Goal: Find specific page/section: Find specific page/section

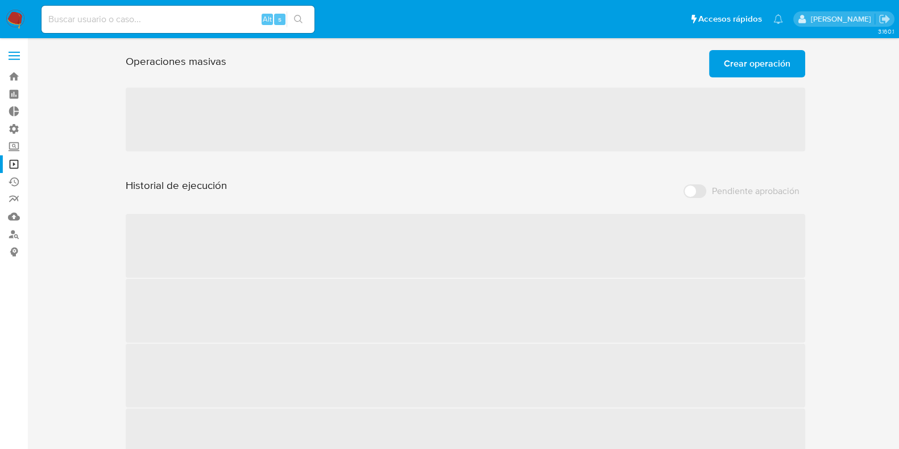
click at [10, 54] on label at bounding box center [14, 56] width 28 height 24
click at [0, 0] on input "checkbox" at bounding box center [0, 0] width 0 height 0
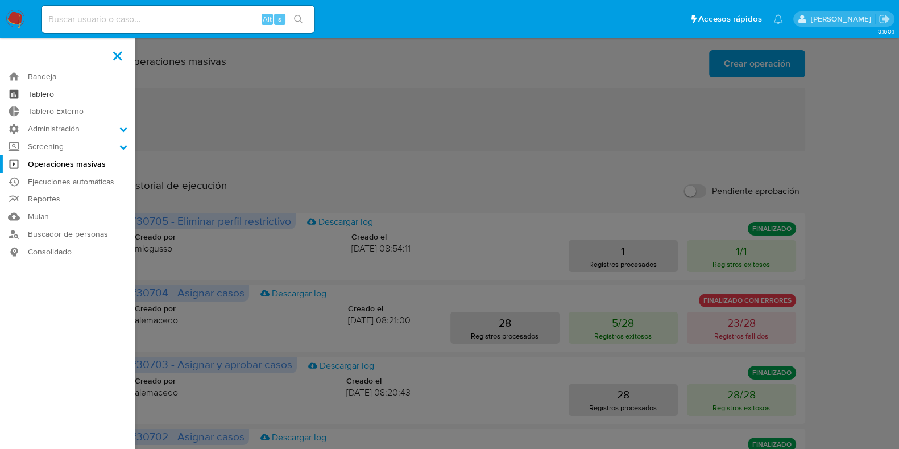
click at [75, 96] on link "Tablero" at bounding box center [67, 94] width 135 height 18
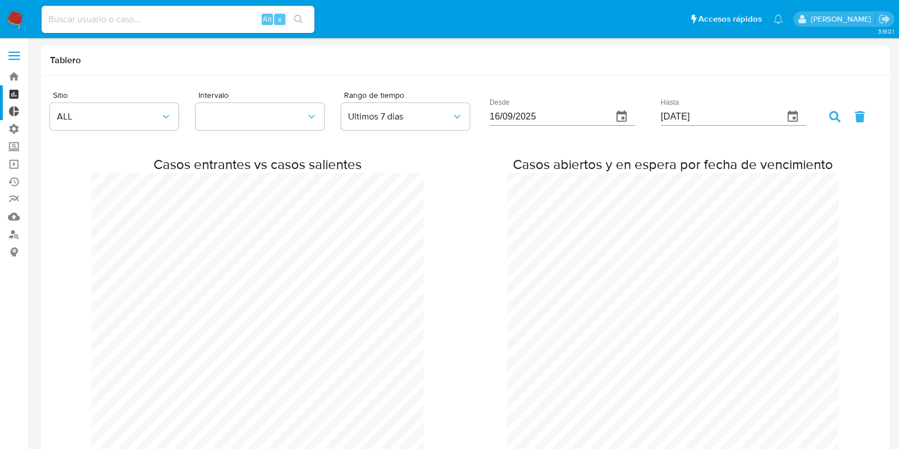
scroll to position [928, 899]
click at [10, 54] on label at bounding box center [14, 56] width 28 height 24
click at [0, 0] on input "checkbox" at bounding box center [0, 0] width 0 height 0
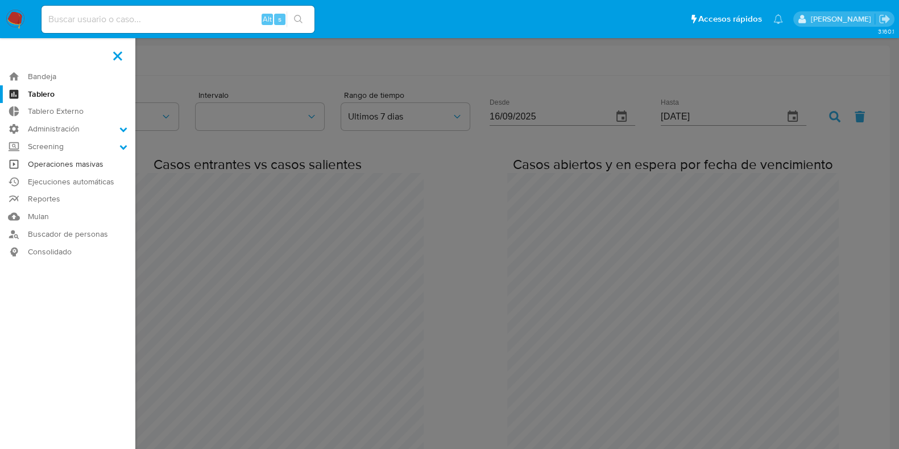
click at [85, 167] on link "Operaciones masivas" at bounding box center [67, 164] width 135 height 18
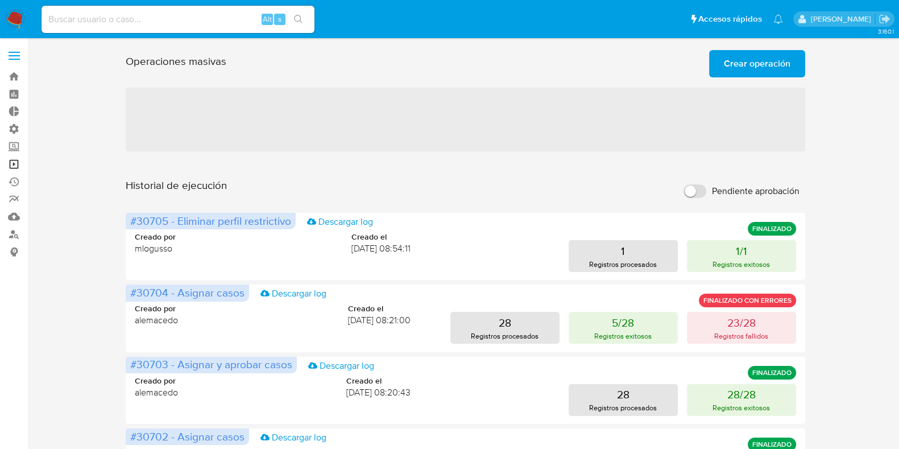
click at [13, 164] on link "Operaciones masivas" at bounding box center [67, 164] width 135 height 18
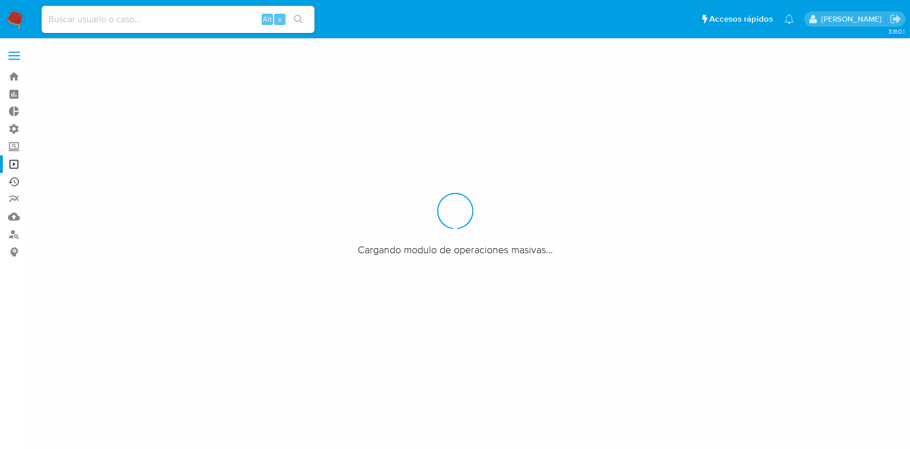
click at [9, 181] on link "Ejecuciones automáticas" at bounding box center [67, 182] width 135 height 18
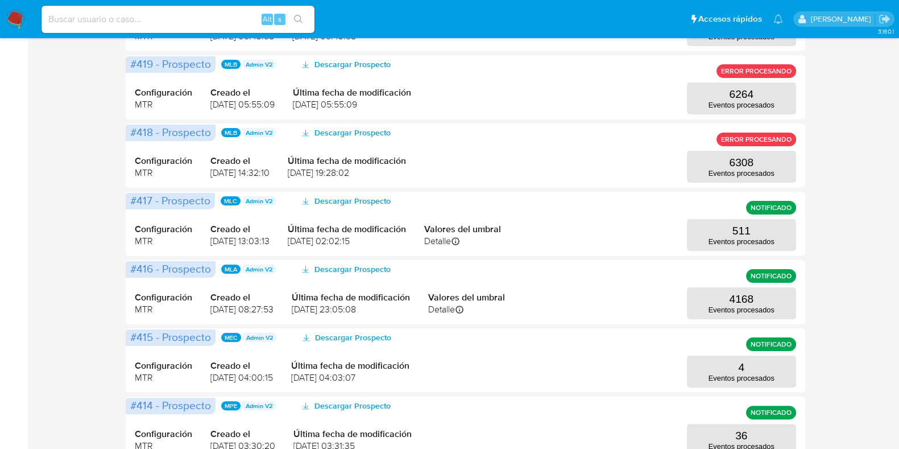
scroll to position [525, 0]
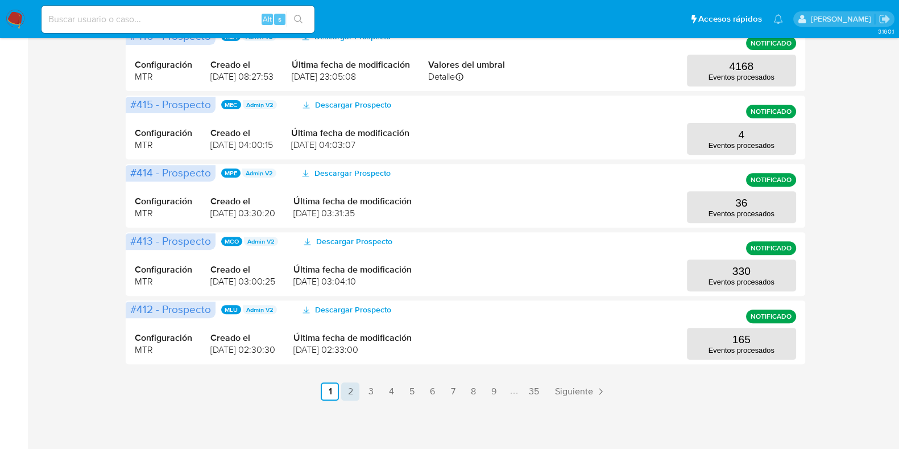
click at [353, 396] on link "2" at bounding box center [350, 391] width 18 height 18
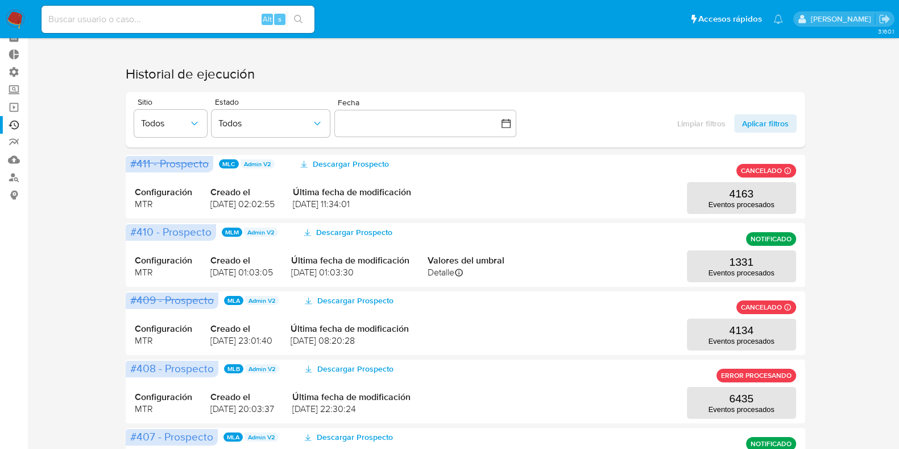
scroll to position [46, 0]
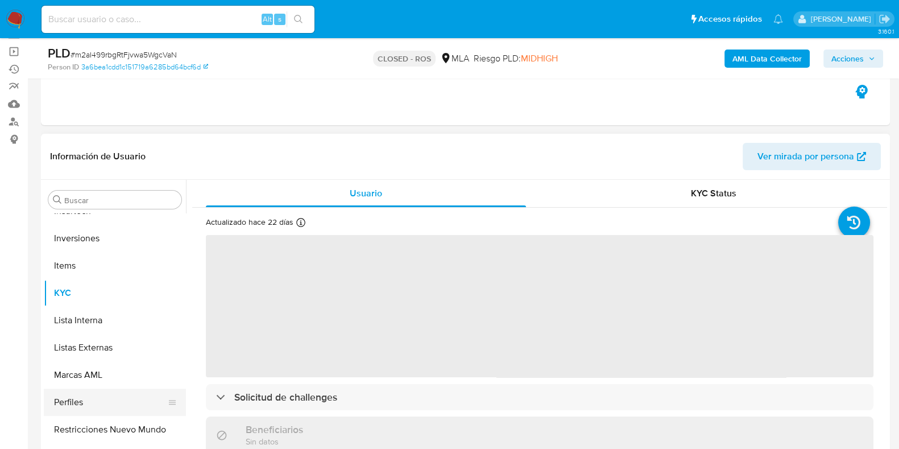
scroll to position [213, 0]
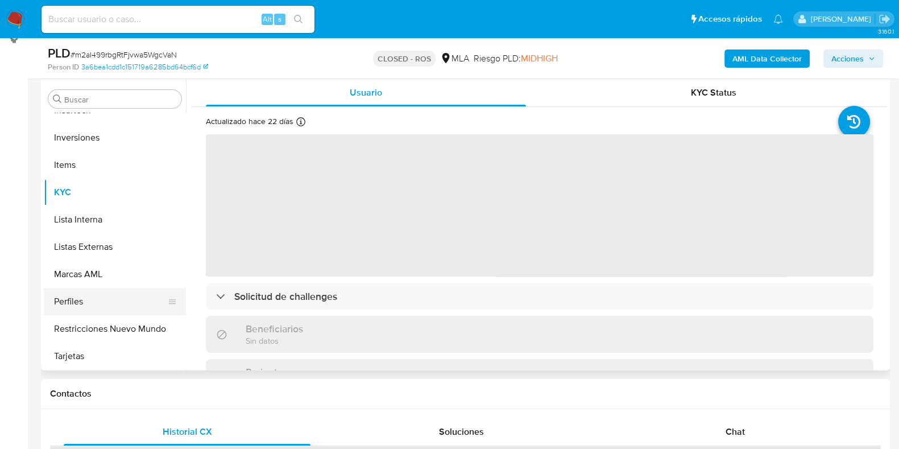
select select "10"
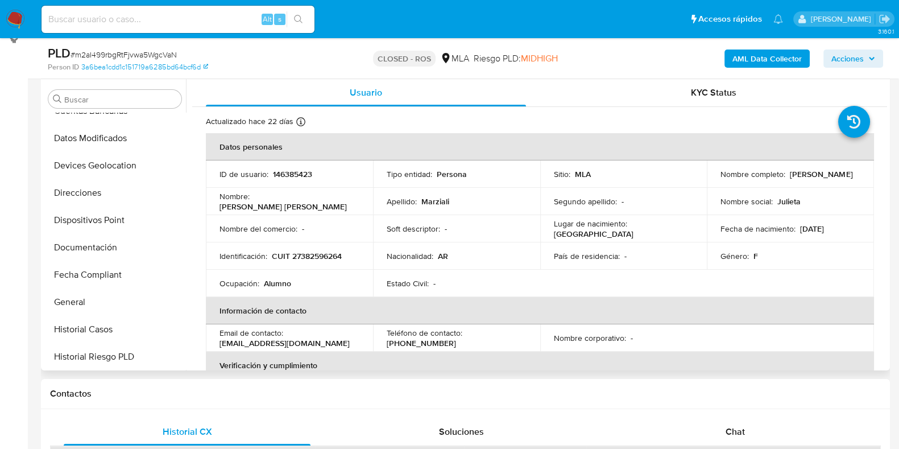
scroll to position [0, 0]
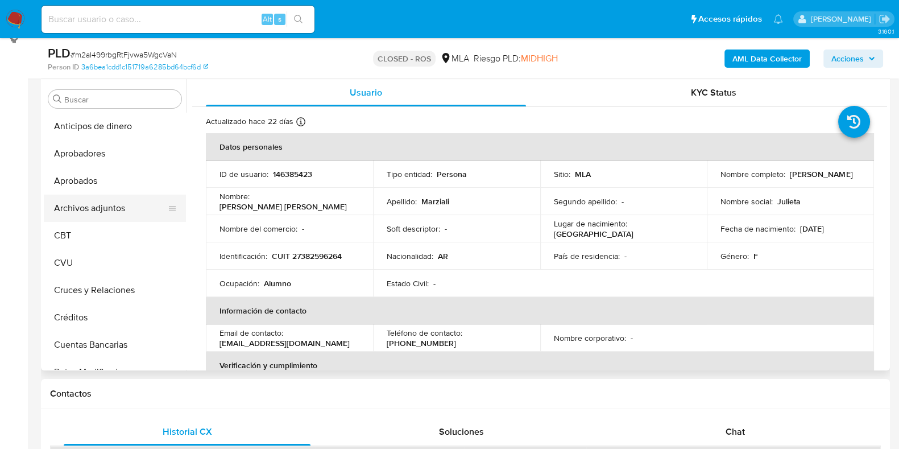
click at [111, 204] on button "Archivos adjuntos" at bounding box center [110, 207] width 133 height 27
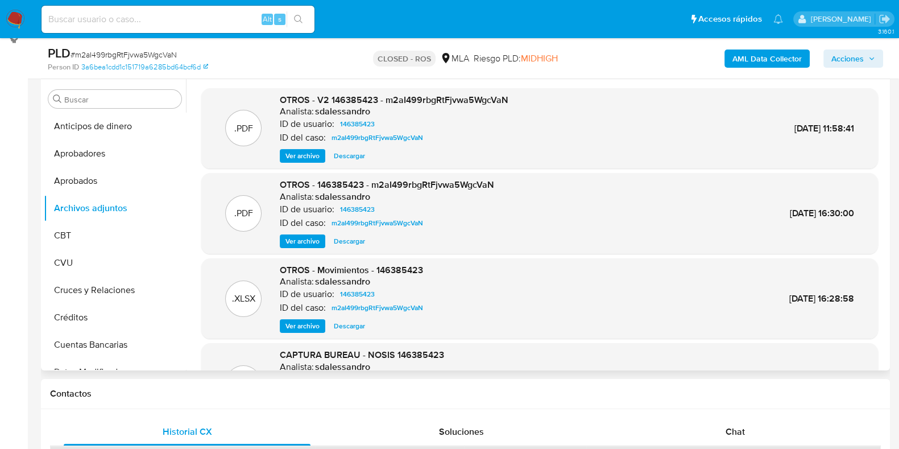
click at [308, 159] on span "Ver archivo" at bounding box center [302, 155] width 34 height 11
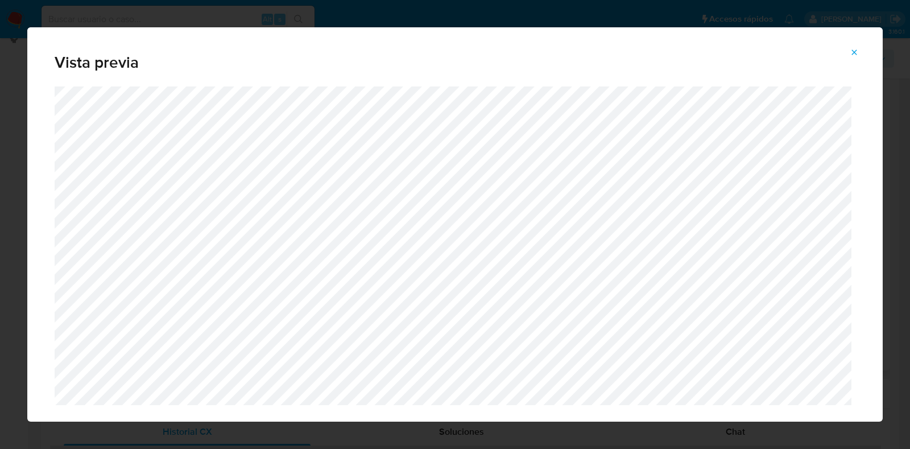
click at [859, 53] on icon "Attachment preview" at bounding box center [854, 52] width 9 height 9
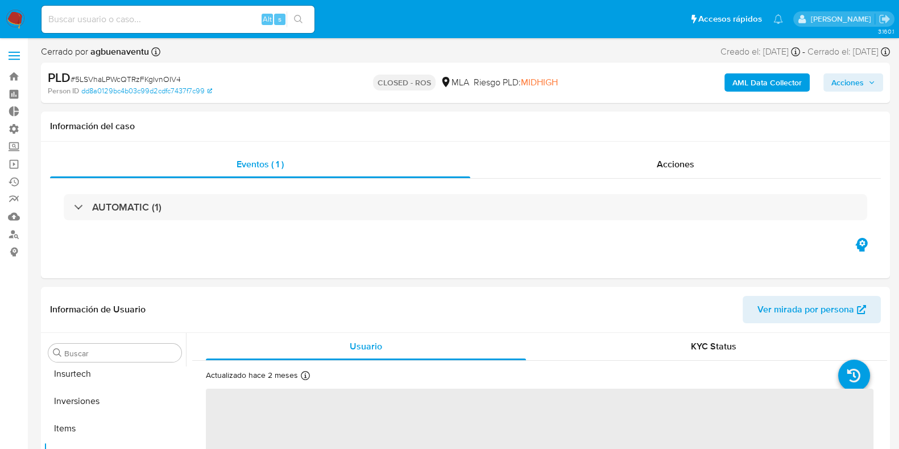
scroll to position [589, 0]
select select "10"
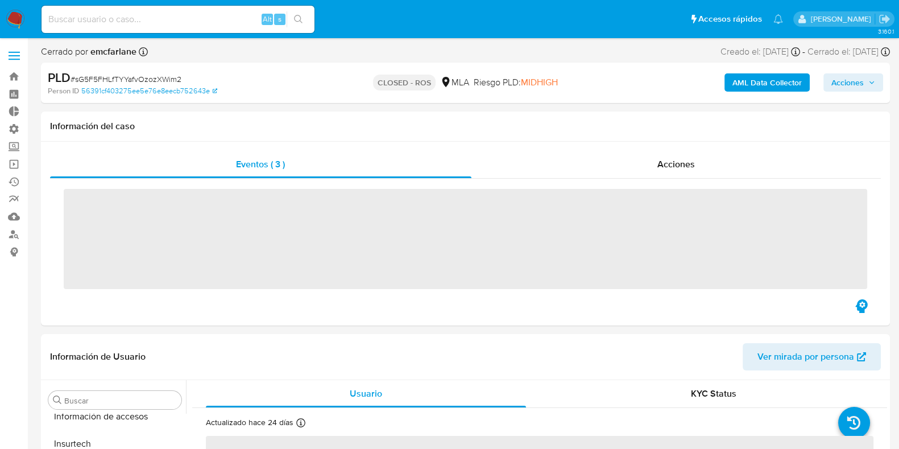
scroll to position [589, 0]
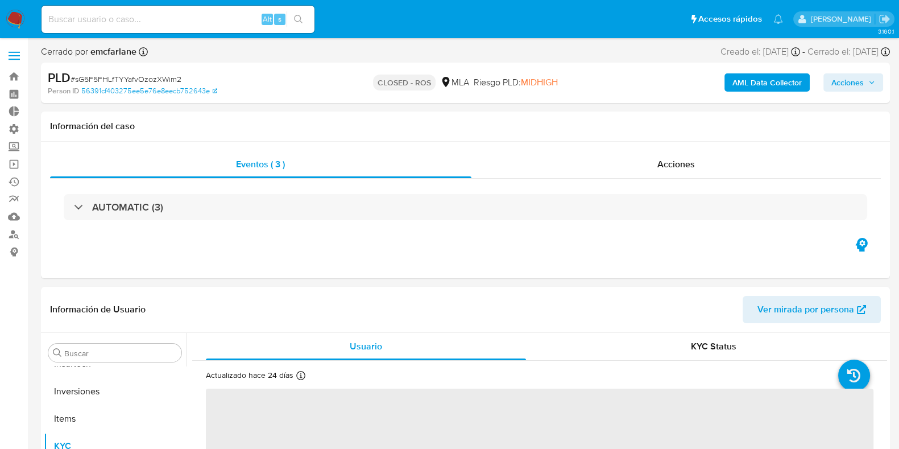
select select "10"
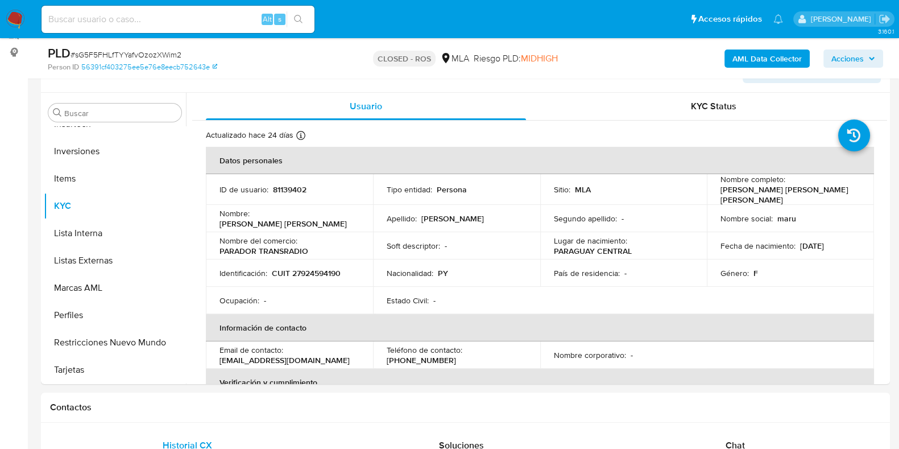
scroll to position [198, 0]
